Goal: Task Accomplishment & Management: Use online tool/utility

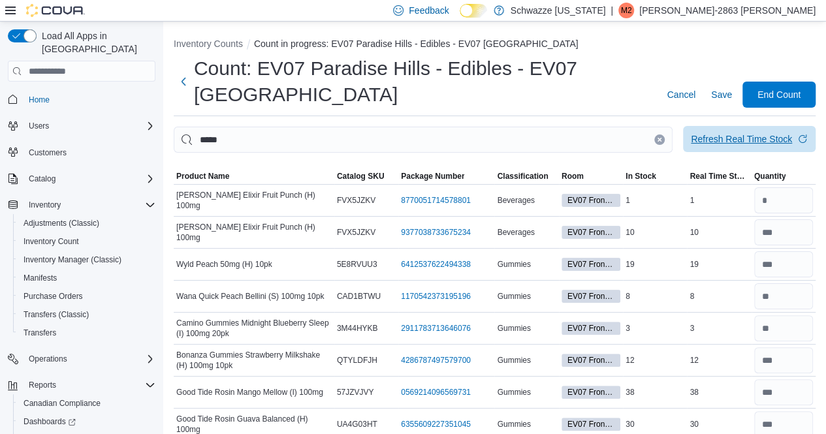
type input "**"
click at [777, 129] on span "Refresh Real Time Stock" at bounding box center [749, 139] width 117 height 26
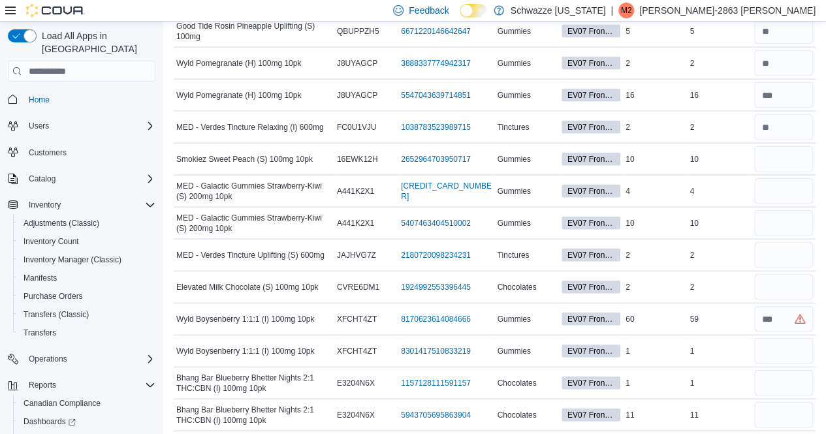
scroll to position [1422, 0]
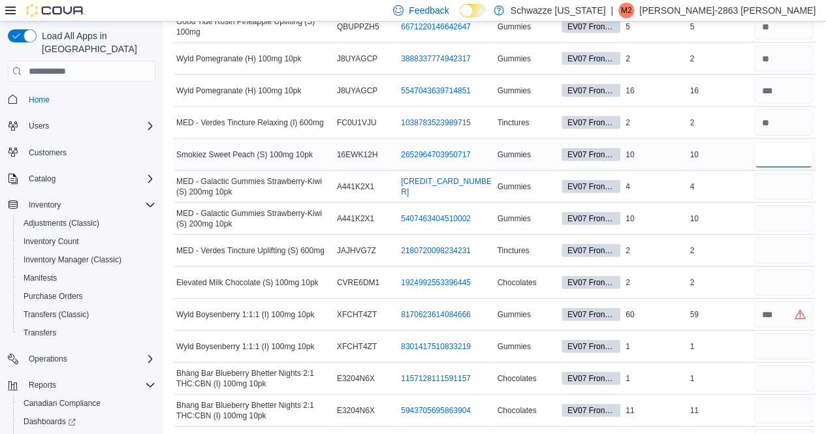
click at [792, 150] on input "number" at bounding box center [783, 155] width 59 height 26
type input "**"
click at [790, 174] on input "number" at bounding box center [783, 187] width 59 height 26
type input "*"
click at [784, 206] on input "number" at bounding box center [783, 219] width 59 height 26
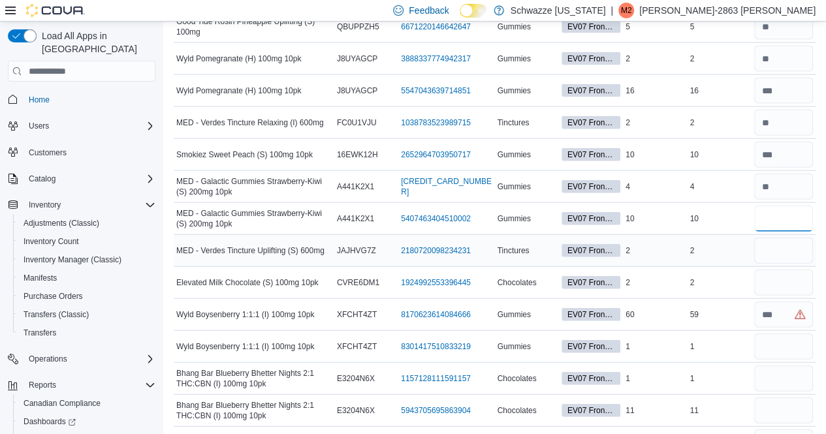
type input "**"
click at [775, 249] on input "number" at bounding box center [783, 251] width 59 height 26
type input "*"
click at [777, 270] on input "number" at bounding box center [783, 283] width 59 height 26
type input "*"
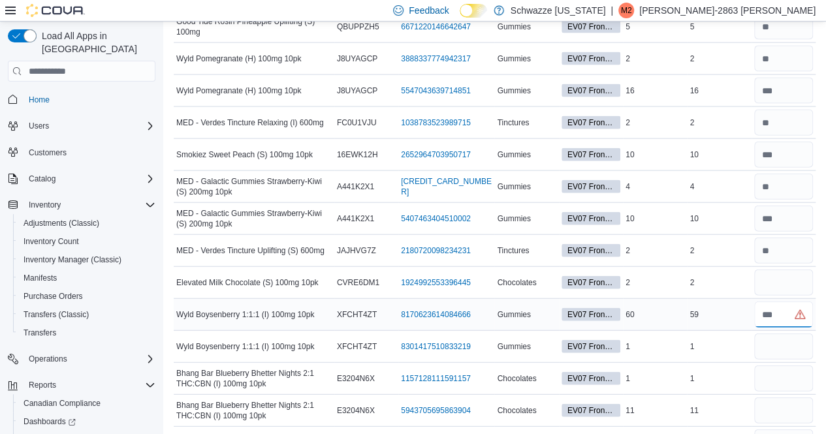
click at [785, 302] on input "number" at bounding box center [783, 315] width 59 height 26
type input "**"
click at [779, 337] on input "number" at bounding box center [783, 347] width 59 height 26
type input "*"
click at [776, 366] on input "number" at bounding box center [783, 379] width 59 height 26
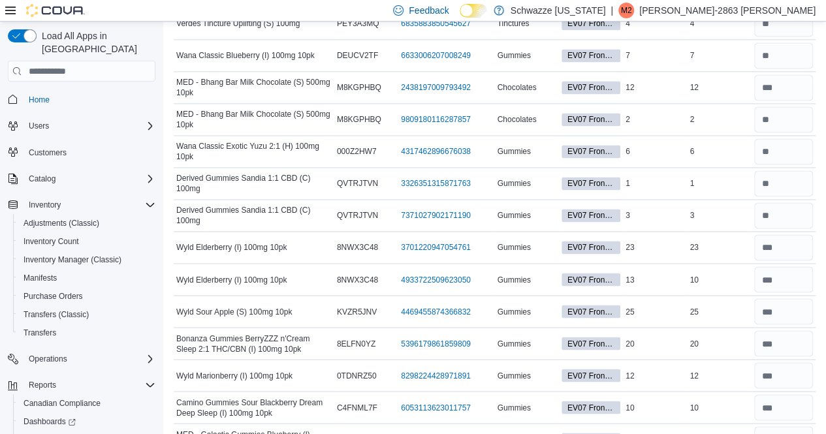
scroll to position [1541, 0]
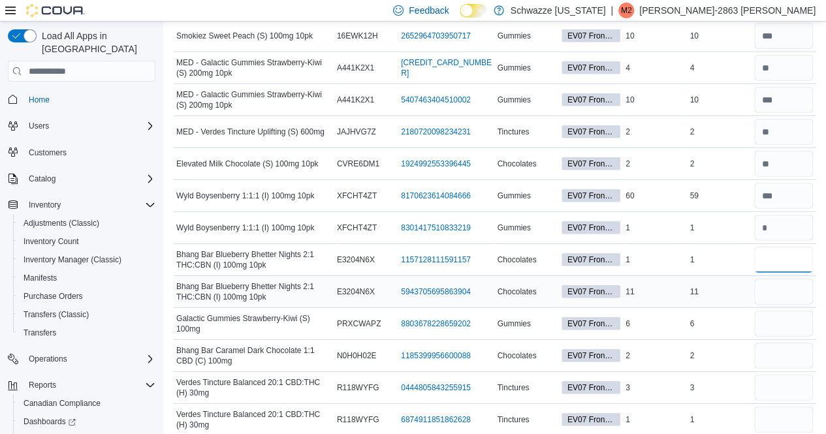
type input "*"
click at [786, 284] on input "number" at bounding box center [783, 292] width 59 height 26
type input "**"
click at [781, 319] on input "number" at bounding box center [783, 324] width 59 height 26
type input "*"
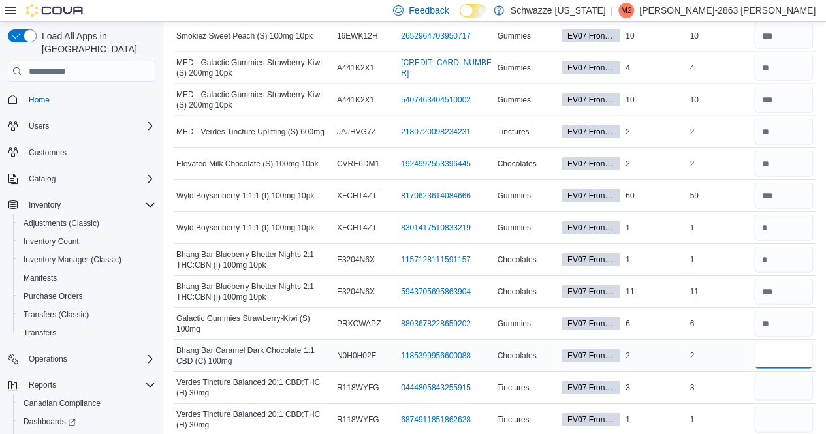
click at [781, 343] on input "number" at bounding box center [783, 356] width 59 height 26
type input "*"
click at [782, 375] on input "number" at bounding box center [783, 388] width 59 height 26
click at [781, 407] on input "number" at bounding box center [783, 420] width 59 height 26
type input "*"
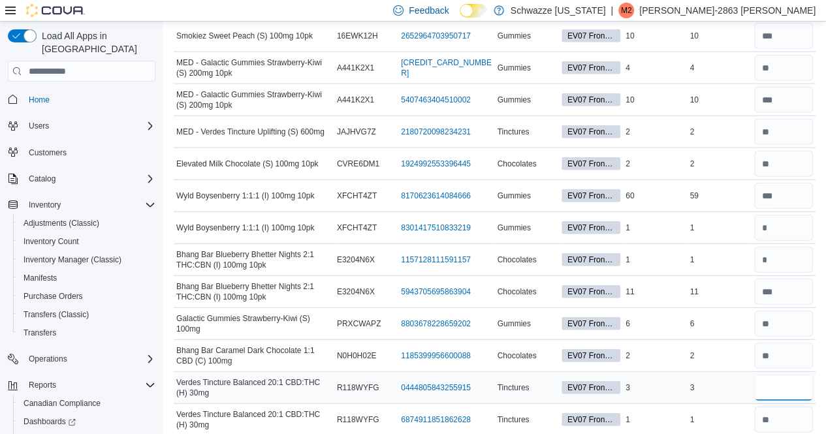
click at [784, 378] on input "number" at bounding box center [783, 388] width 59 height 26
type input "*"
